Goal: Go to known website: Go to known website

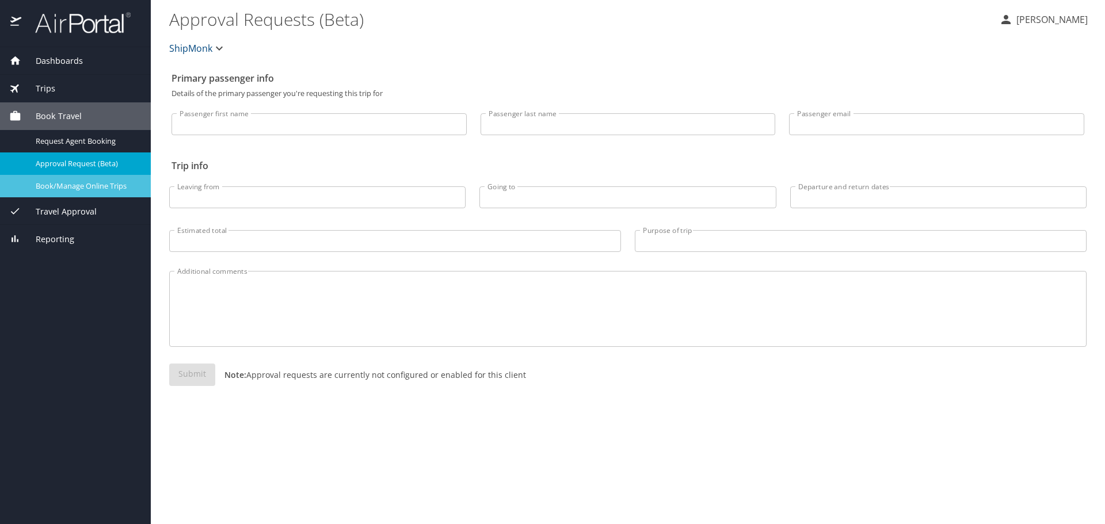
click at [54, 192] on div "Book/Manage Online Trips" at bounding box center [75, 186] width 132 height 13
